Goal: Information Seeking & Learning: Learn about a topic

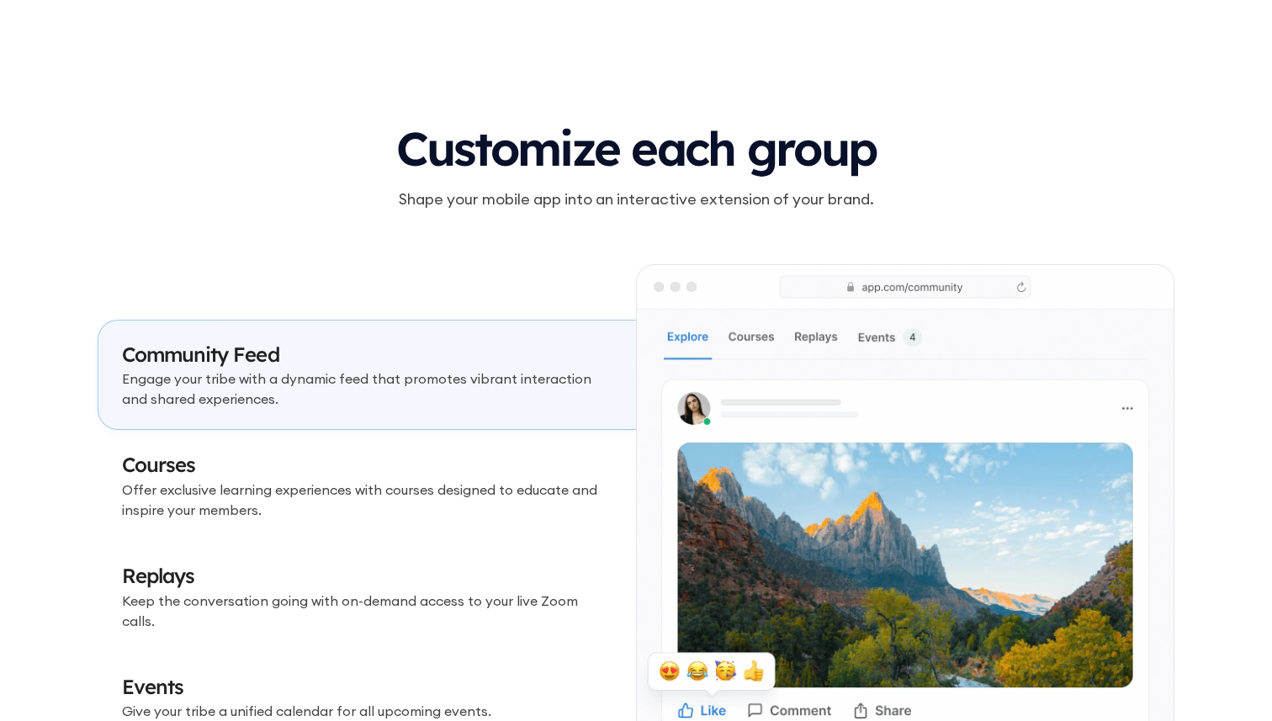
scroll to position [4941, 0]
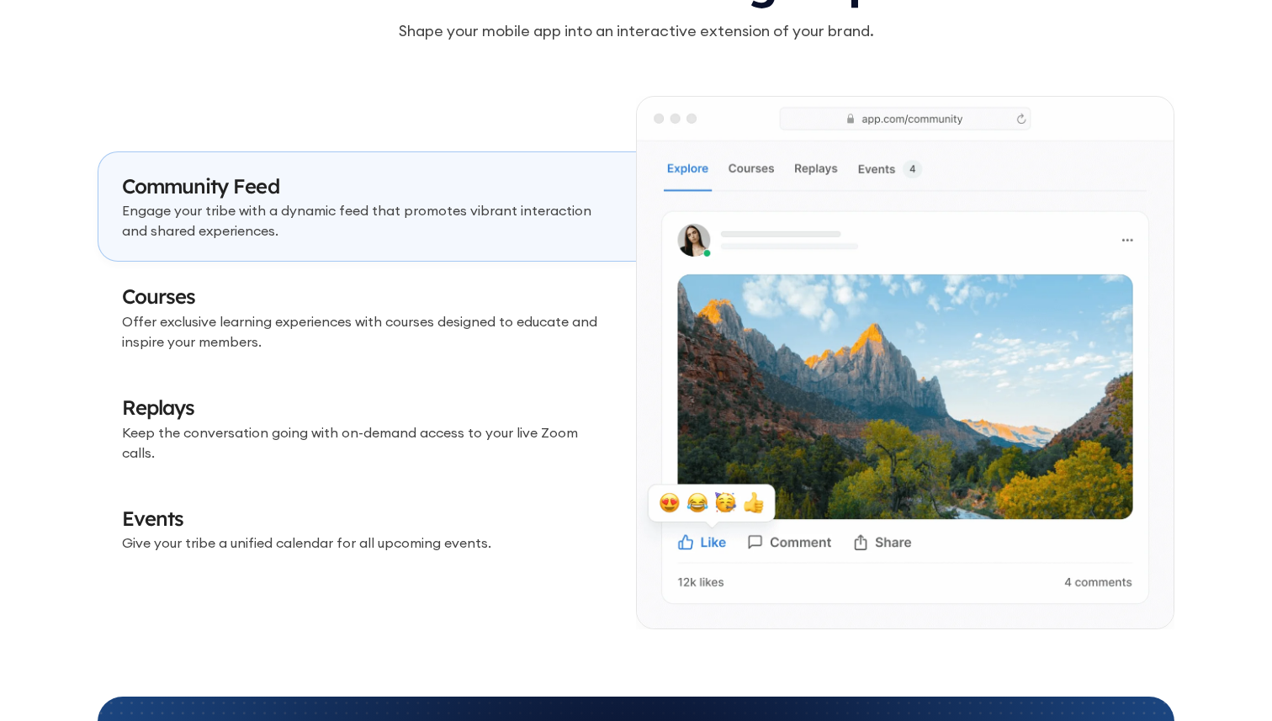
click at [425, 363] on link "Courses Offer exclusive learning experiences with courses designed to educate a…" at bounding box center [367, 317] width 538 height 111
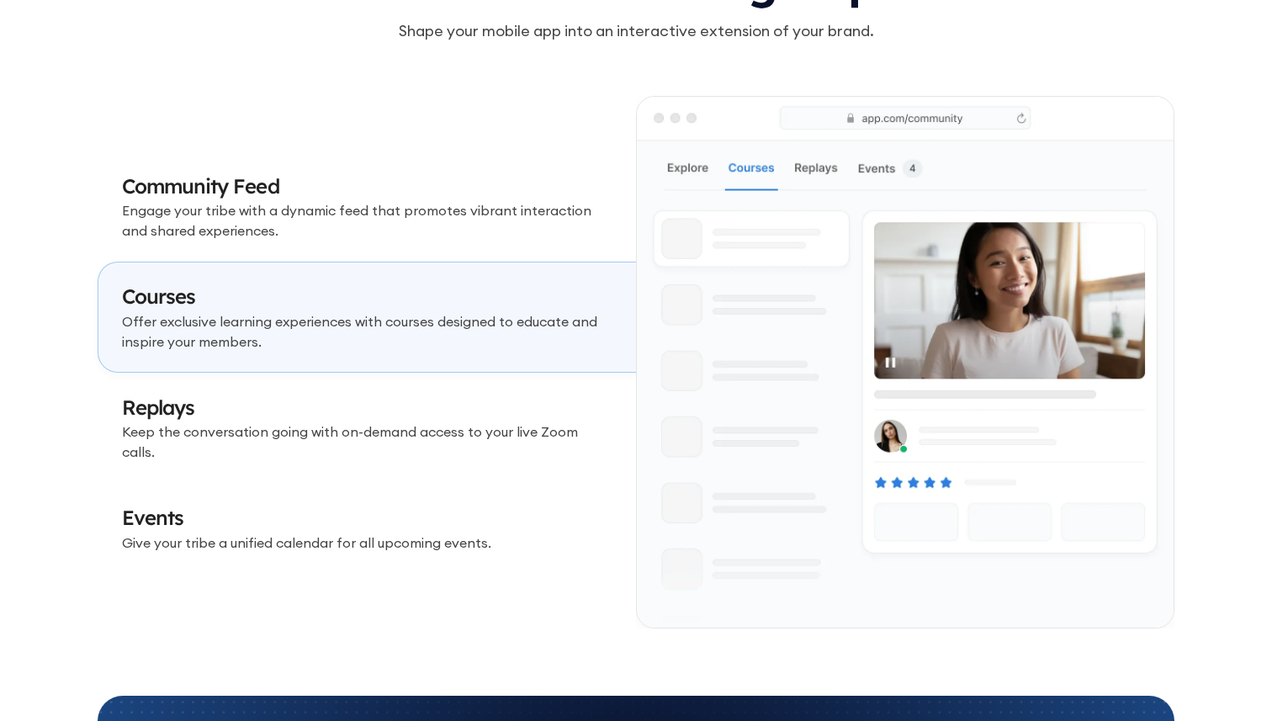
click at [425, 415] on h3 "Replays" at bounding box center [367, 408] width 490 height 29
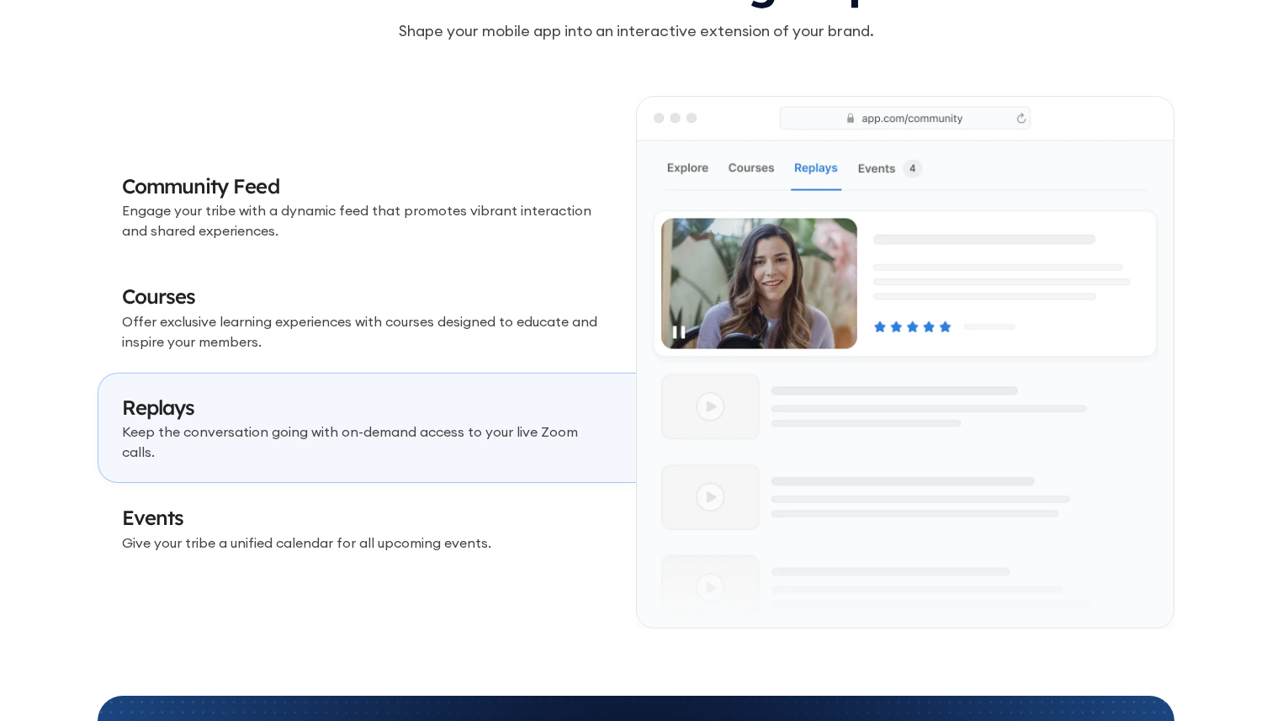
click at [421, 458] on link "Replays Keep the conversation going with on-demand access to your live Zoom cal…" at bounding box center [367, 428] width 538 height 111
click at [421, 490] on link "Events Give your tribe a unified calendar for all upcoming events." at bounding box center [367, 528] width 538 height 91
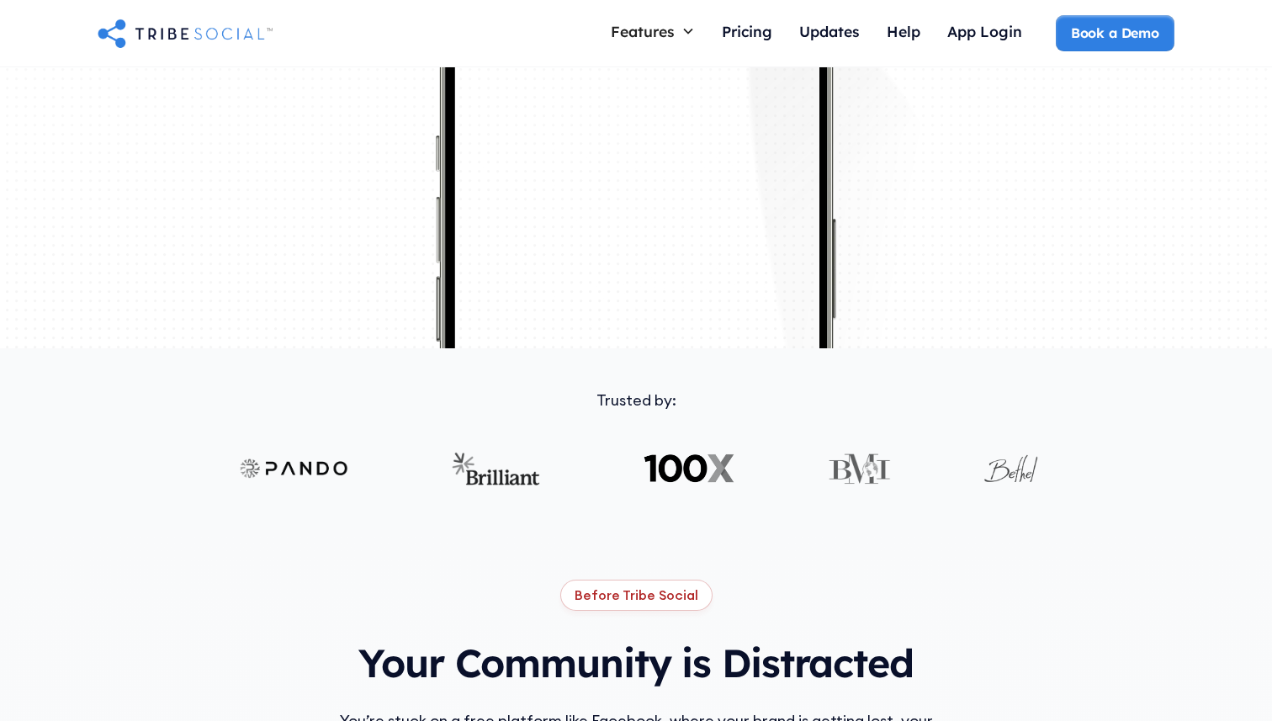
scroll to position [0, 0]
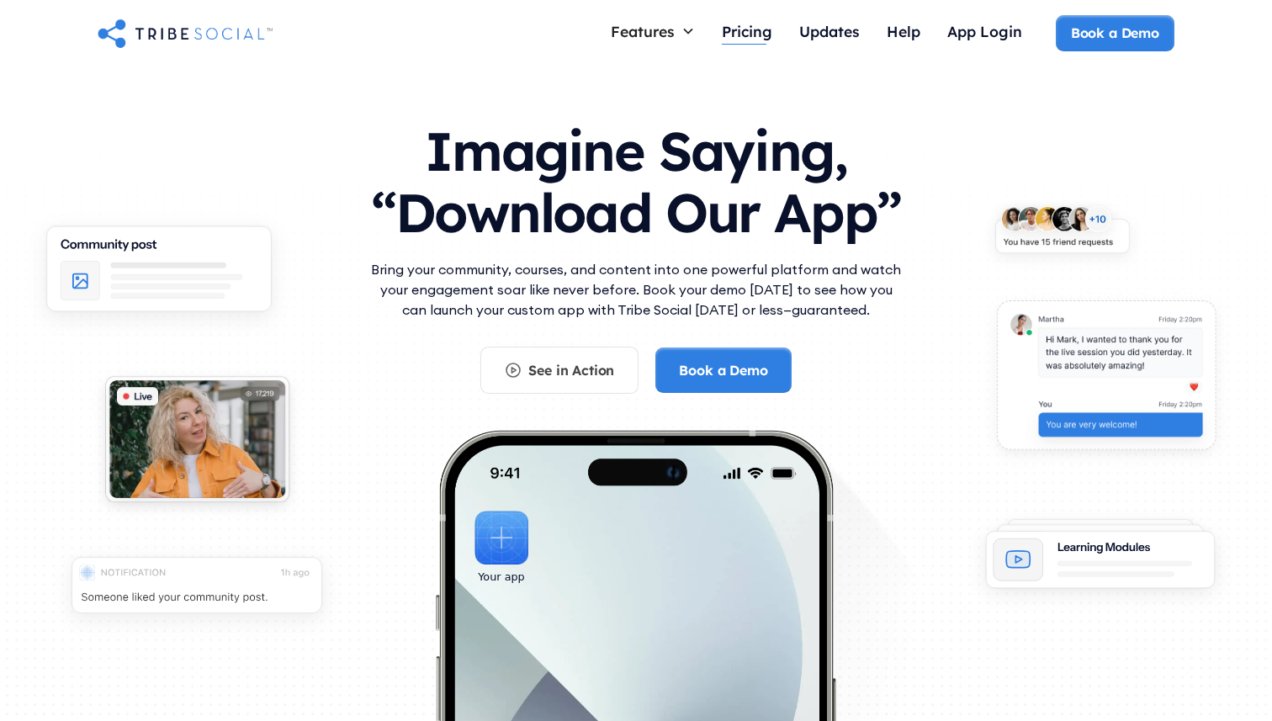
click at [759, 20] on div "Pricing" at bounding box center [747, 33] width 50 height 36
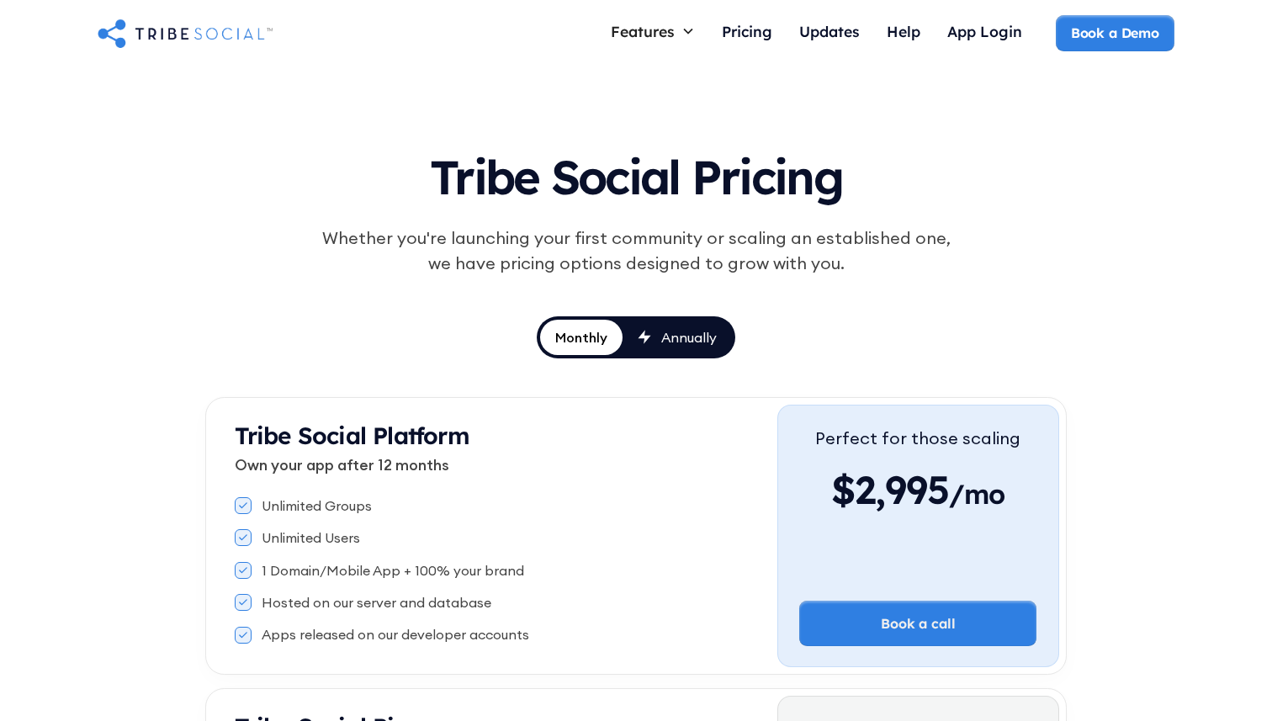
click at [663, 351] on link "Annually" at bounding box center [676, 337] width 109 height 35
